Goal: Find specific page/section: Find specific page/section

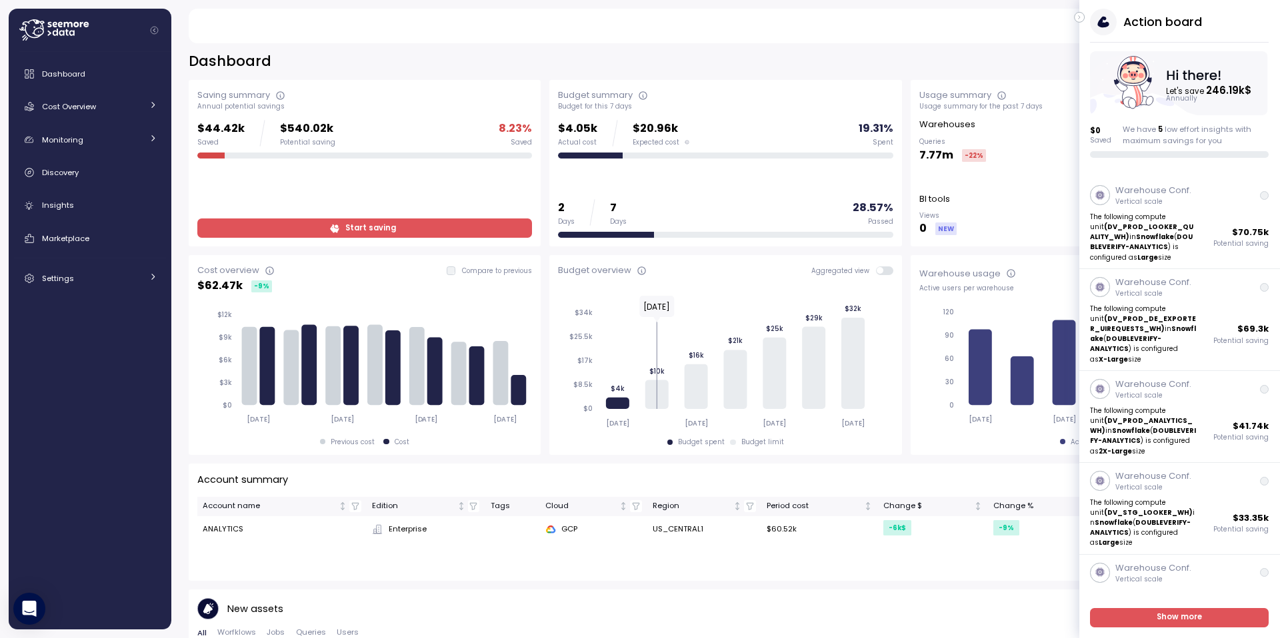
click at [375, 227] on span "Start saving" at bounding box center [370, 228] width 51 height 18
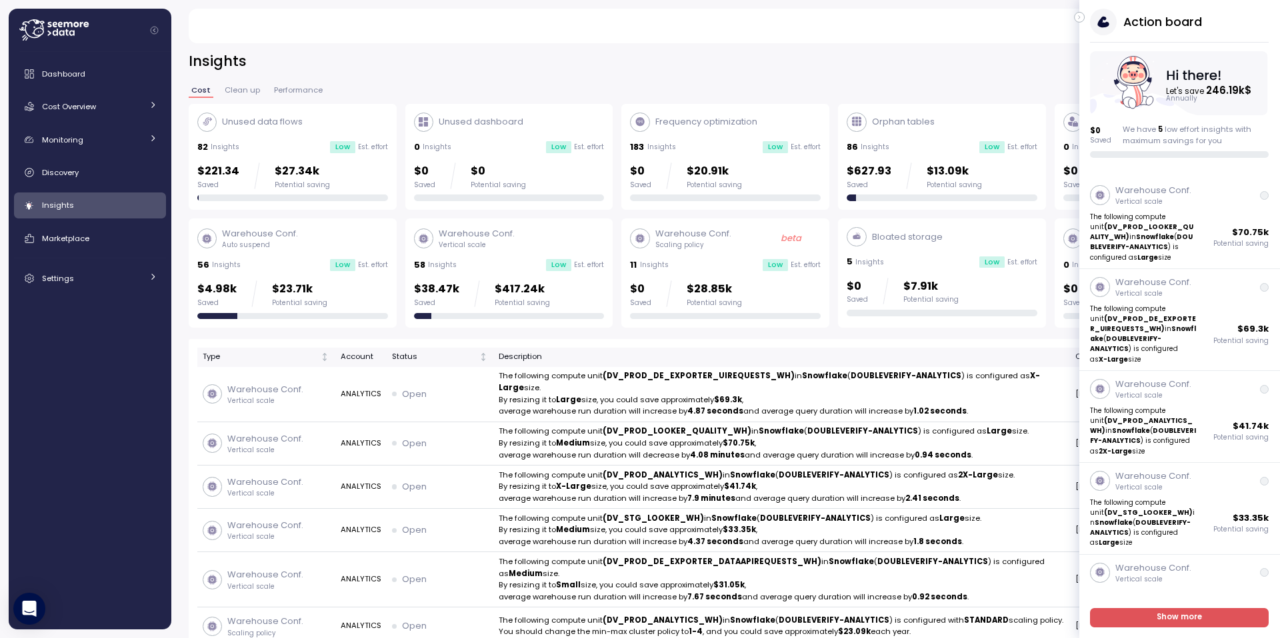
click at [1082, 17] on icon "button" at bounding box center [1079, 17] width 6 height 16
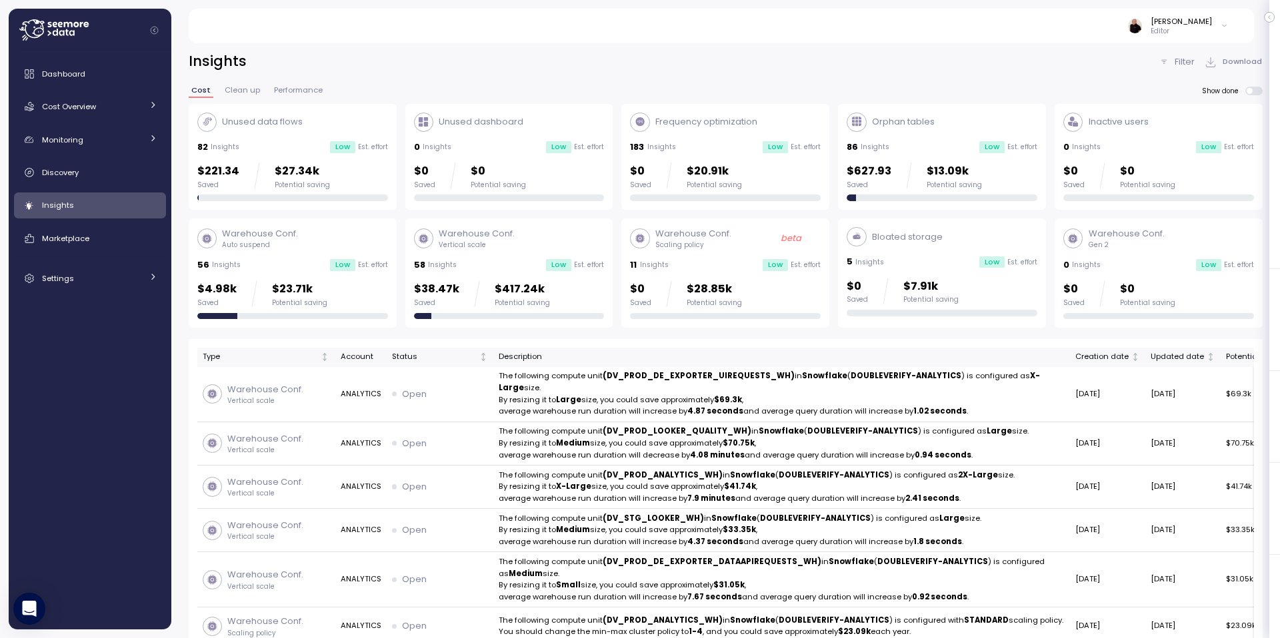
click at [952, 137] on div "Orphan tables 86 Insights Low Est. effort $627.93 Saved $13.09k Potential saving" at bounding box center [941, 157] width 191 height 89
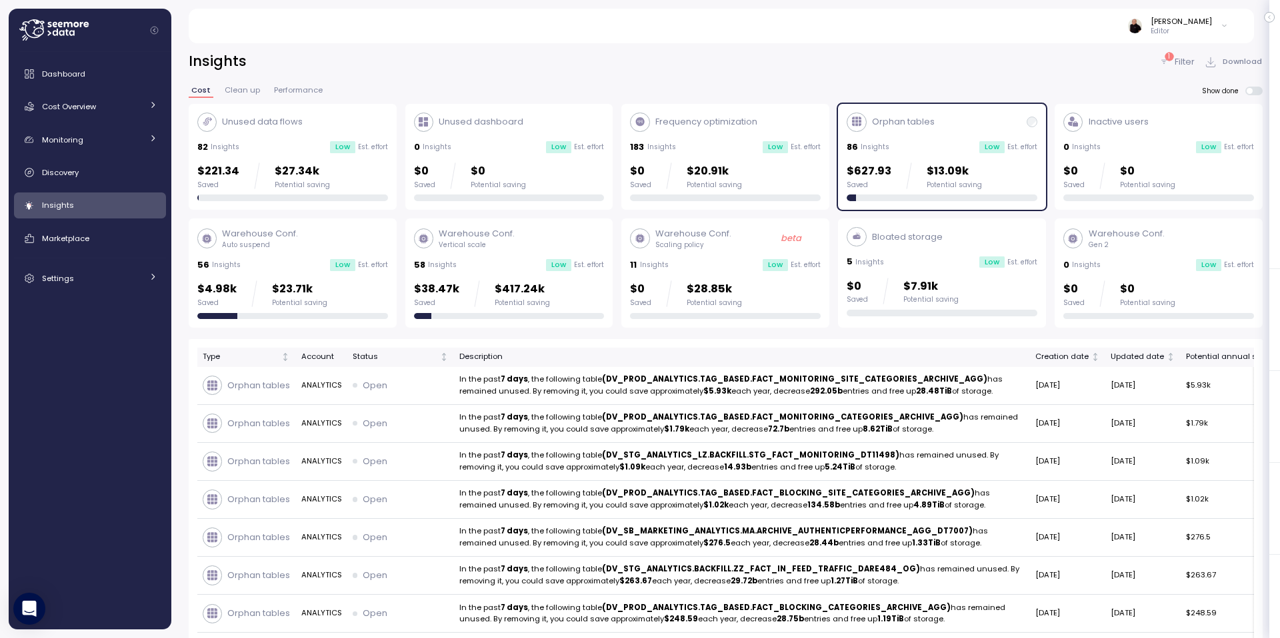
click at [952, 137] on div "Orphan tables 86 Insights Low Est. effort $627.93 Saved $13.09k Potential saving" at bounding box center [941, 157] width 191 height 89
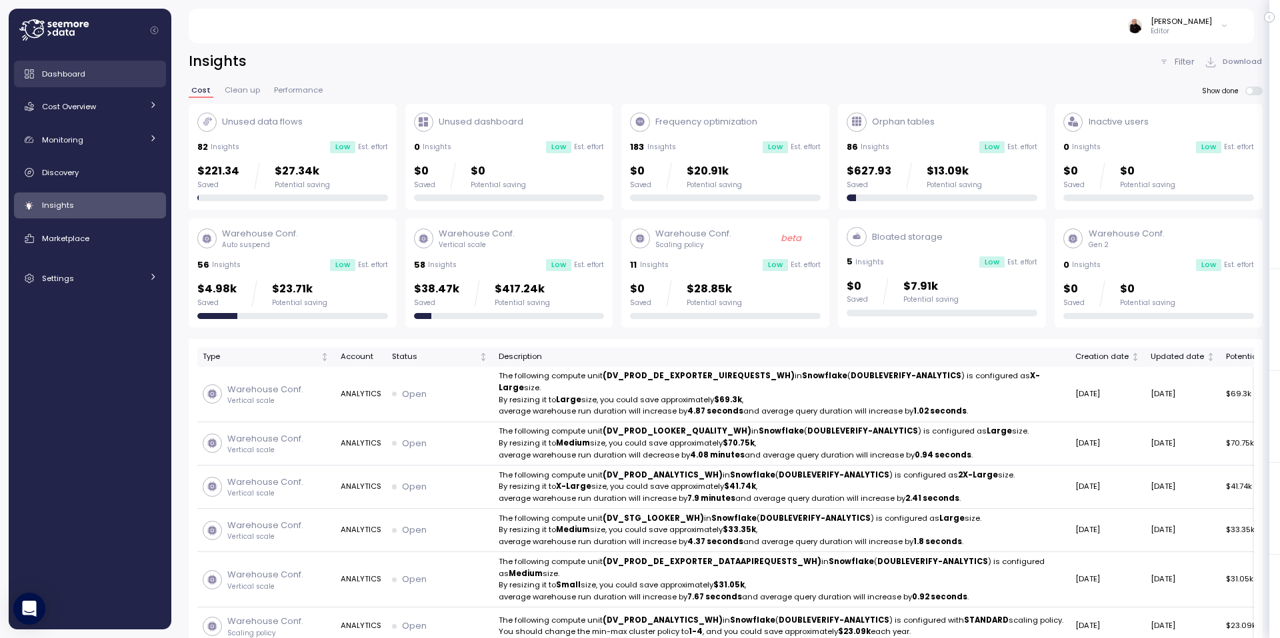
click at [64, 76] on span "Dashboard" at bounding box center [63, 74] width 43 height 11
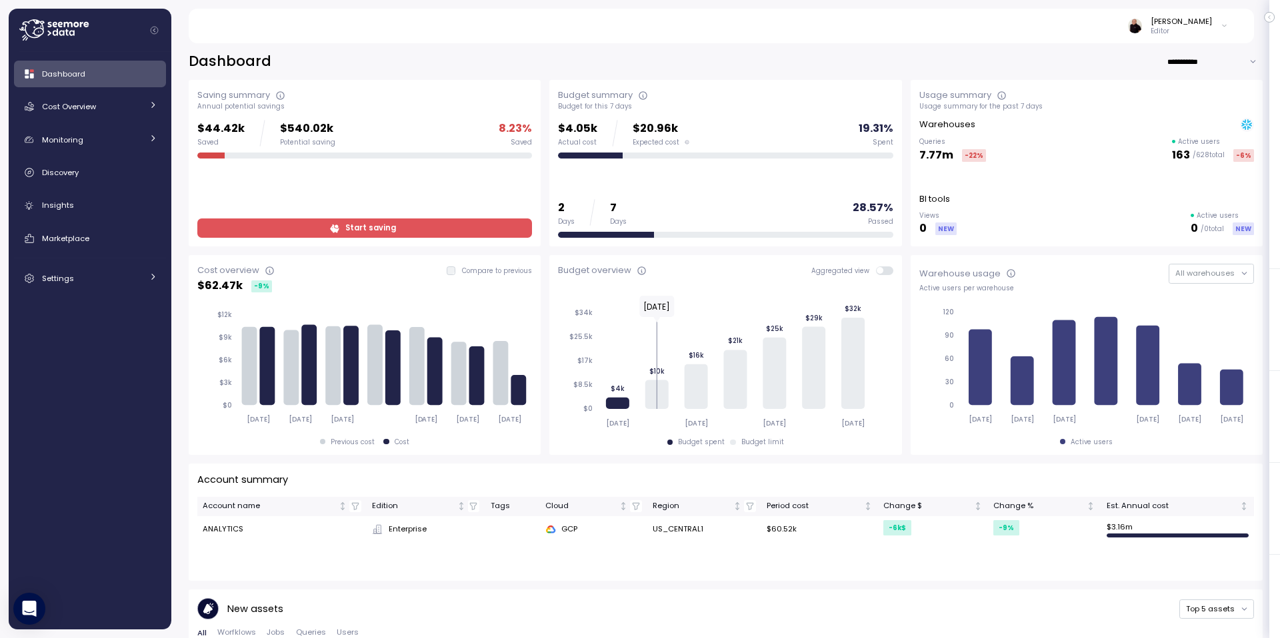
click at [25, 26] on icon at bounding box center [53, 29] width 69 height 21
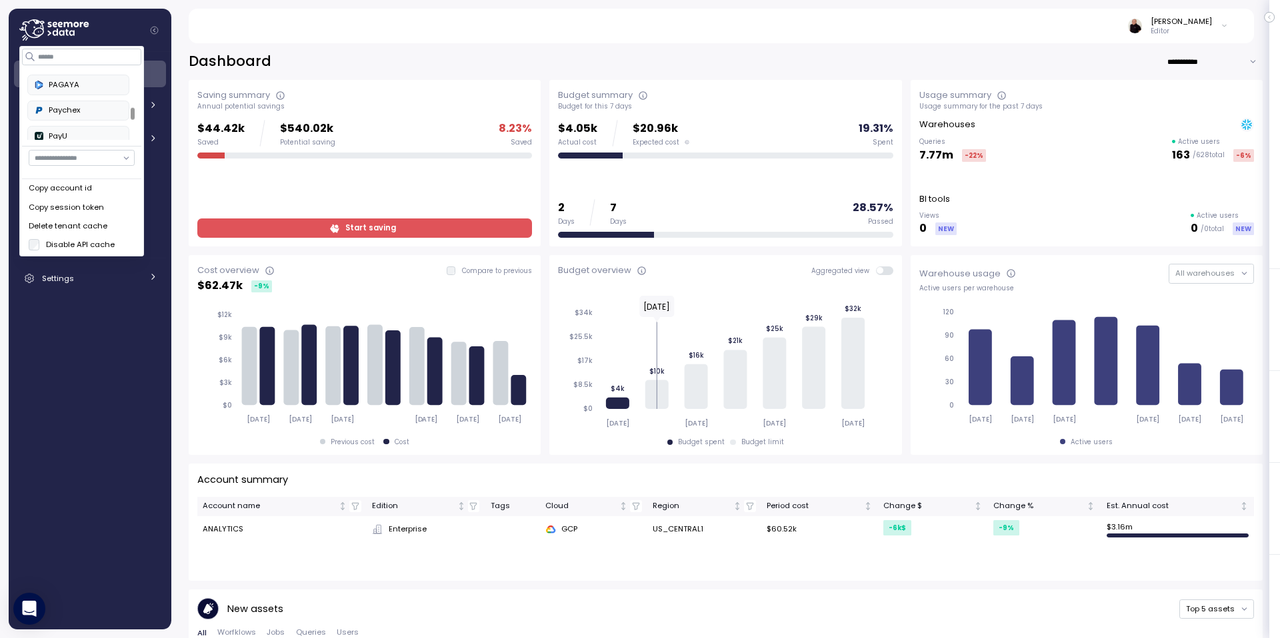
scroll to position [377, 0]
click at [81, 118] on div "Paychex" at bounding box center [78, 115] width 87 height 12
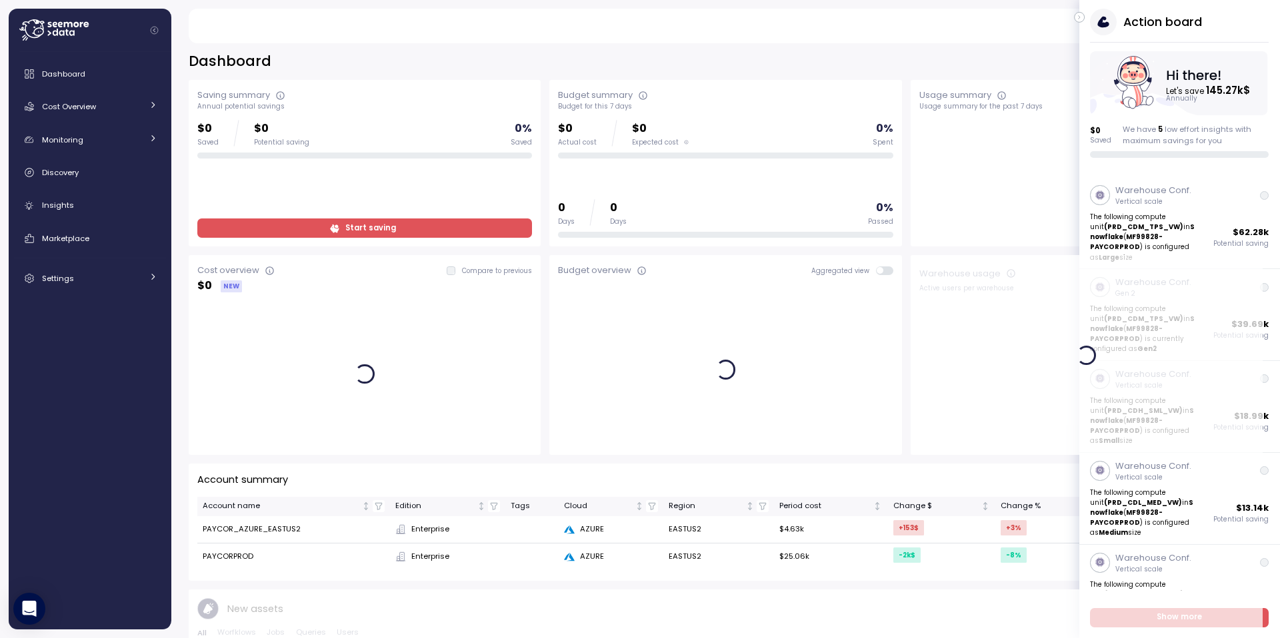
scroll to position [1, 0]
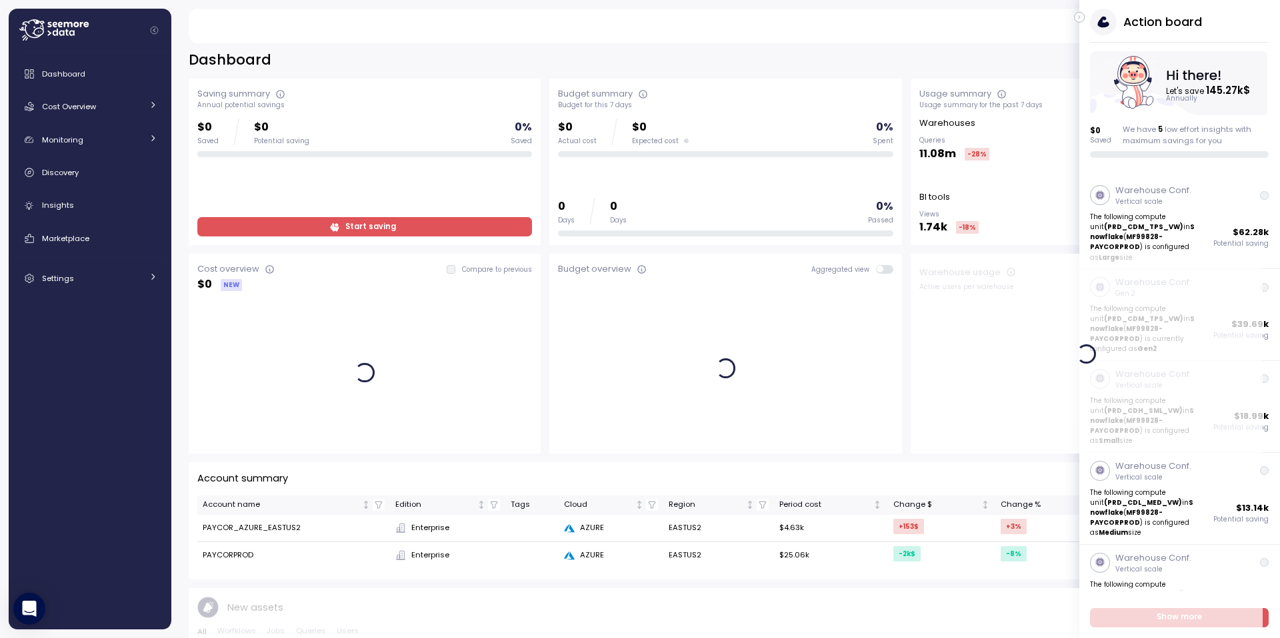
drag, startPoint x: 1080, startPoint y: 17, endPoint x: 1071, endPoint y: 21, distance: 9.8
click at [1080, 17] on icon "button" at bounding box center [1078, 17] width 1 height 3
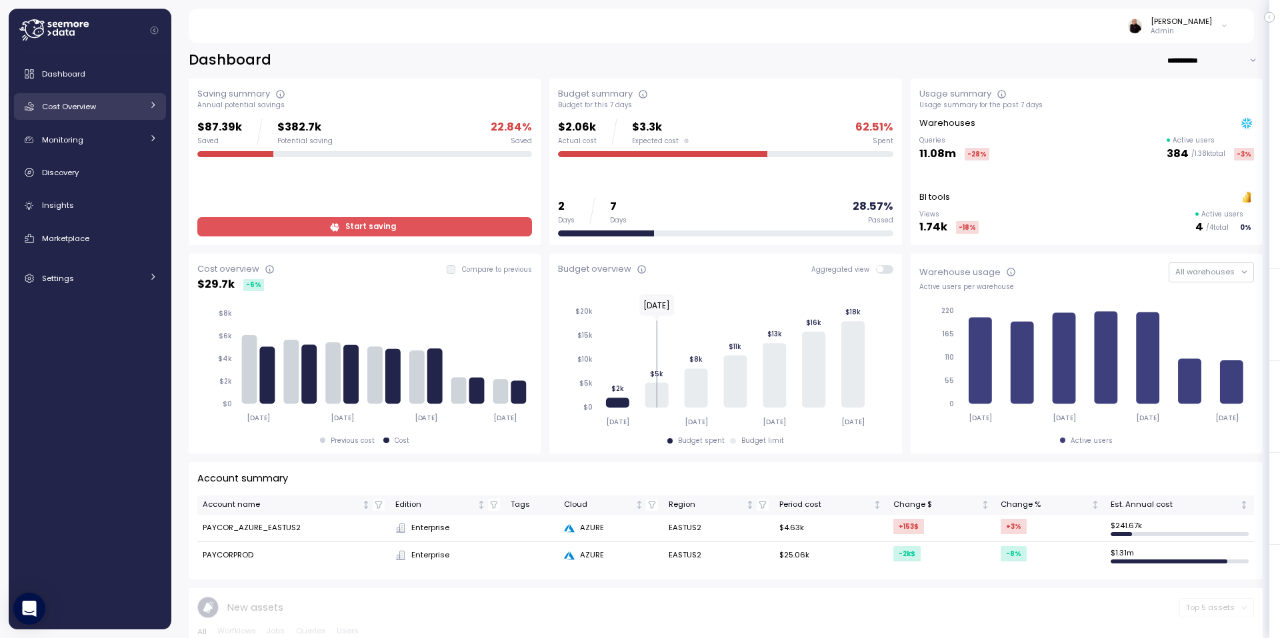
click at [70, 111] on span "Cost Overview" at bounding box center [69, 106] width 54 height 11
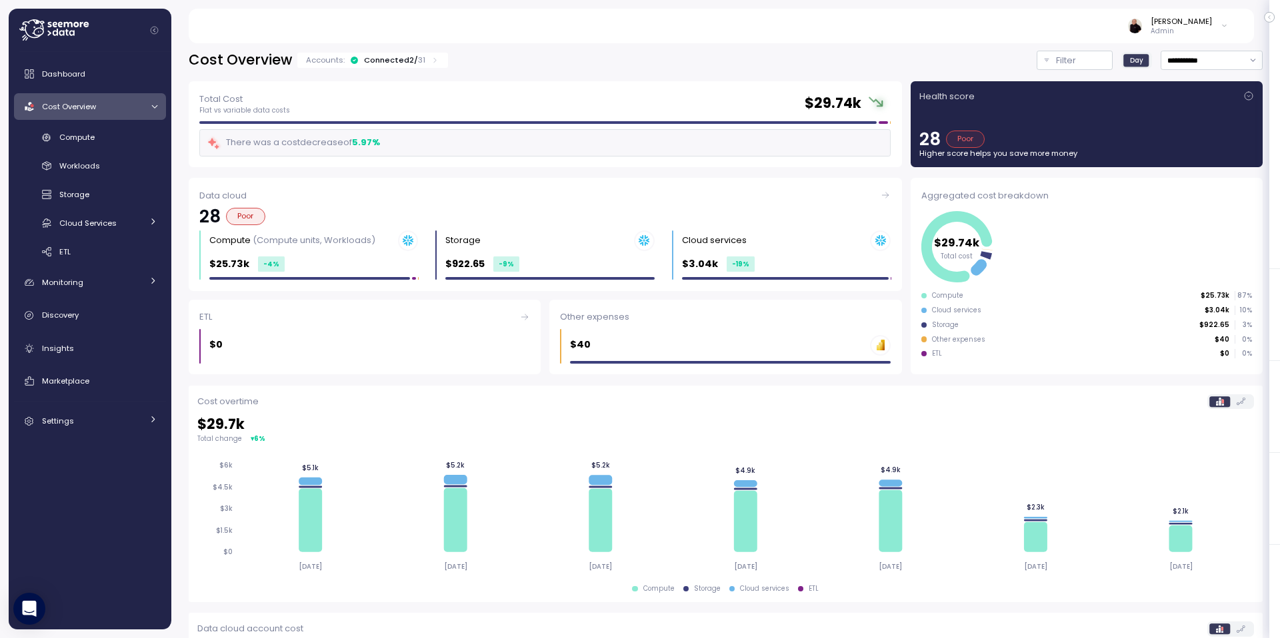
click at [375, 59] on div "Connected 2 / 31" at bounding box center [394, 60] width 61 height 11
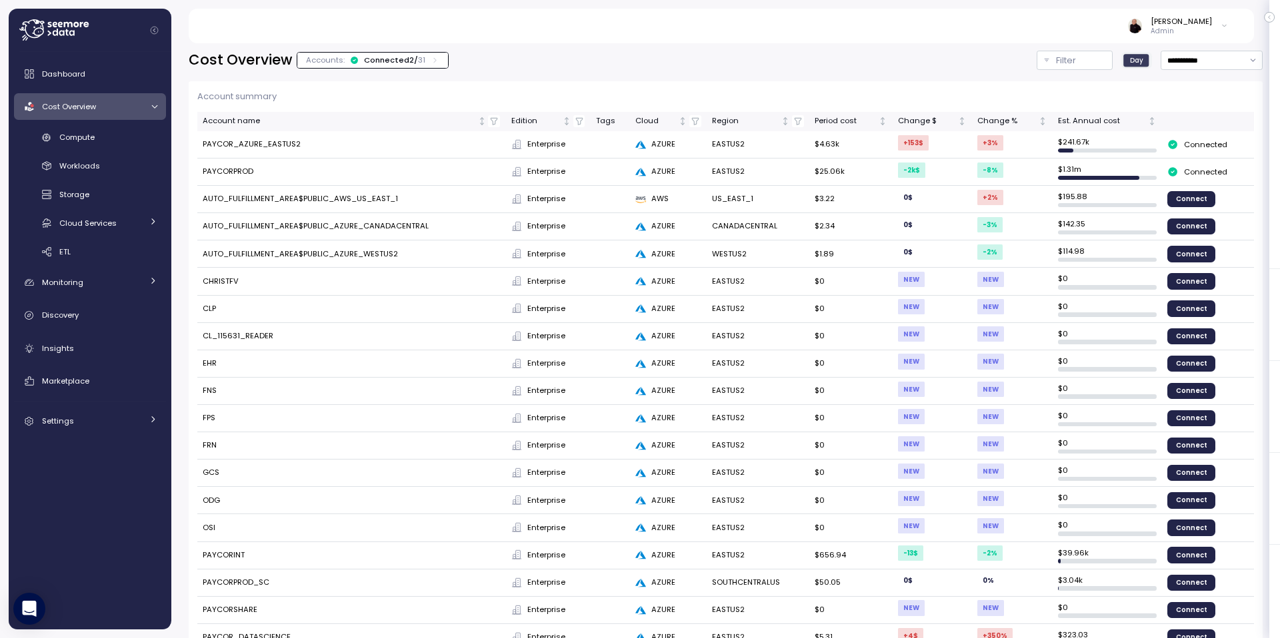
scroll to position [1, 0]
